Goal: Obtain resource: Obtain resource

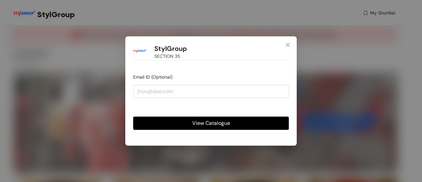
click at [243, 119] on button "View Catalogue" at bounding box center [211, 122] width 156 height 13
click at [234, 121] on button "View Catalogue" at bounding box center [211, 122] width 156 height 13
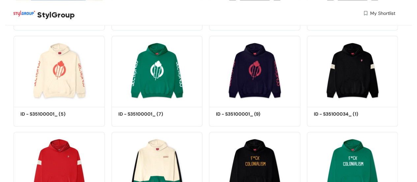
scroll to position [528, 0]
